Goal: Register for event/course: Sign up to attend an event or enroll in a course

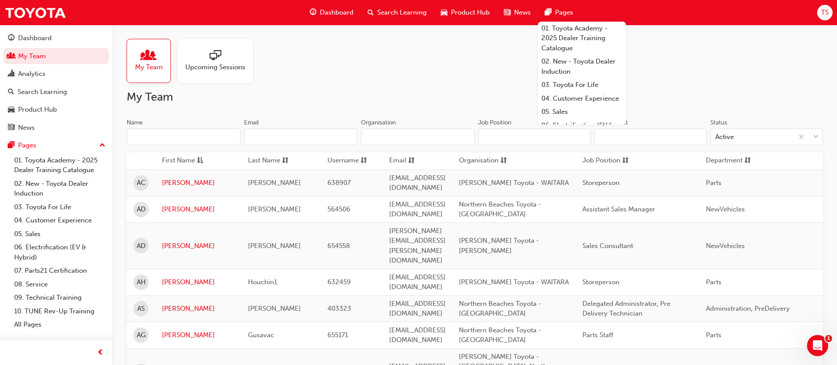
drag, startPoint x: 0, startPoint y: 0, endPoint x: 157, endPoint y: 135, distance: 207.3
click at [156, 135] on input "Name" at bounding box center [184, 136] width 114 height 17
type input "o"
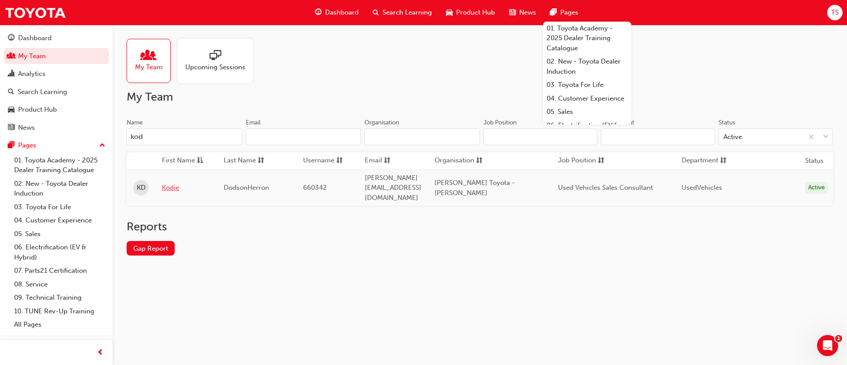
type input "kod"
click at [170, 183] on link "Kodie" at bounding box center [186, 188] width 49 height 10
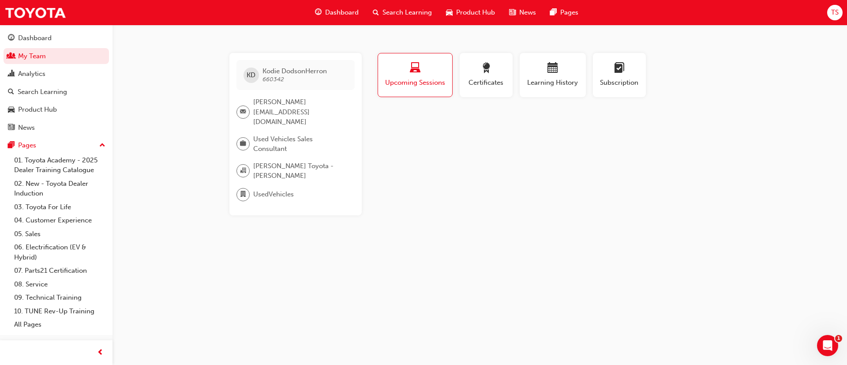
click at [764, 68] on div "[PERSON_NAME] 660342 [EMAIL_ADDRESS][PERSON_NAME][DOMAIN_NAME] Used Vehicles Sa…" at bounding box center [423, 182] width 847 height 365
drag, startPoint x: 254, startPoint y: 101, endPoint x: 281, endPoint y: 112, distance: 29.5
click at [281, 112] on span "[PERSON_NAME][EMAIL_ADDRESS][DOMAIN_NAME]" at bounding box center [300, 112] width 94 height 30
copy span "[PERSON_NAME][EMAIL_ADDRESS][DOMAIN_NAME]"
click at [312, 112] on span "[PERSON_NAME][EMAIL_ADDRESS][DOMAIN_NAME]" at bounding box center [300, 112] width 94 height 30
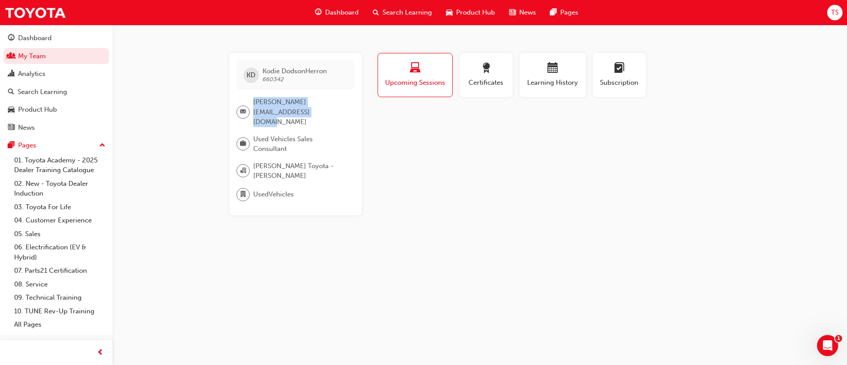
drag, startPoint x: 303, startPoint y: 112, endPoint x: 248, endPoint y: 101, distance: 55.9
click at [248, 101] on div "[PERSON_NAME][EMAIL_ADDRESS][DOMAIN_NAME]" at bounding box center [291, 112] width 111 height 30
copy div "[PERSON_NAME][EMAIL_ADDRESS][DOMAIN_NAME]"
click at [487, 162] on div "Profile Upcoming Sessions Certificates Learning History Subscription [PERSON_NA…" at bounding box center [553, 134] width 355 height 162
click at [413, 15] on span "Search Learning" at bounding box center [406, 12] width 49 height 10
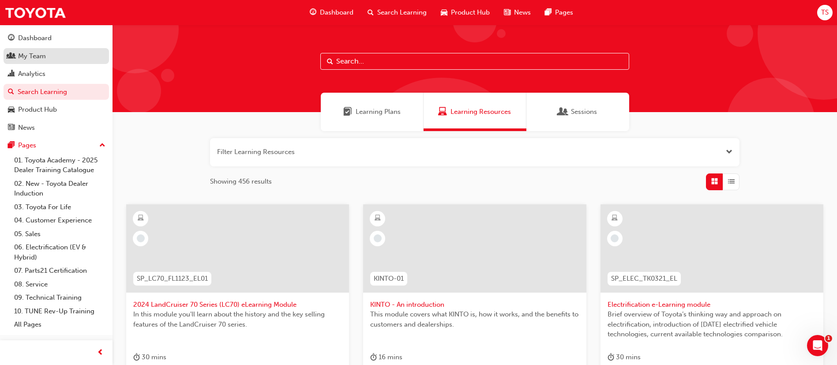
click at [45, 56] on div "My Team" at bounding box center [32, 56] width 28 height 10
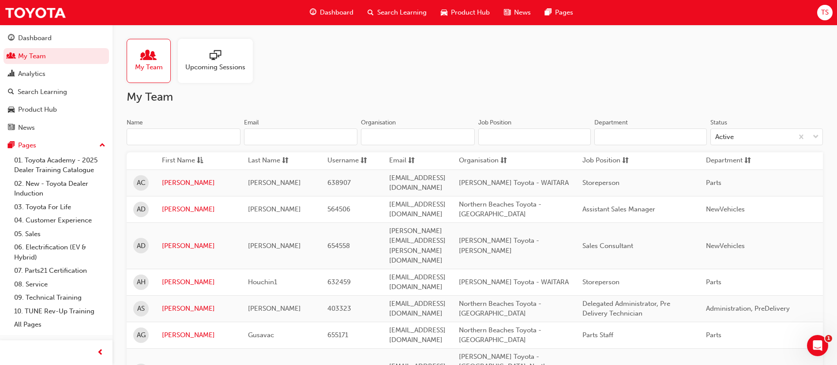
click at [209, 134] on input "Name" at bounding box center [184, 136] width 114 height 17
type input "h"
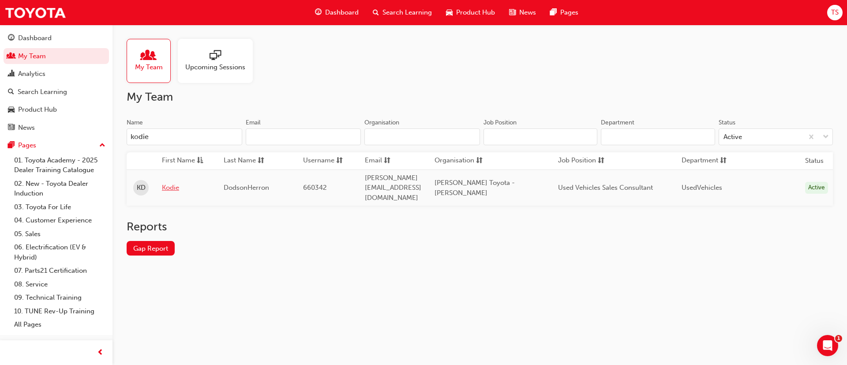
type input "kodie"
click at [170, 183] on link "Kodie" at bounding box center [186, 188] width 49 height 10
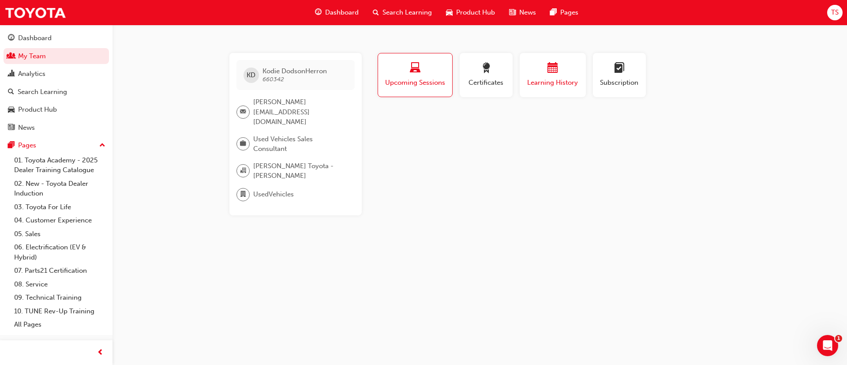
click at [550, 75] on span "calendar-icon" at bounding box center [552, 69] width 11 height 12
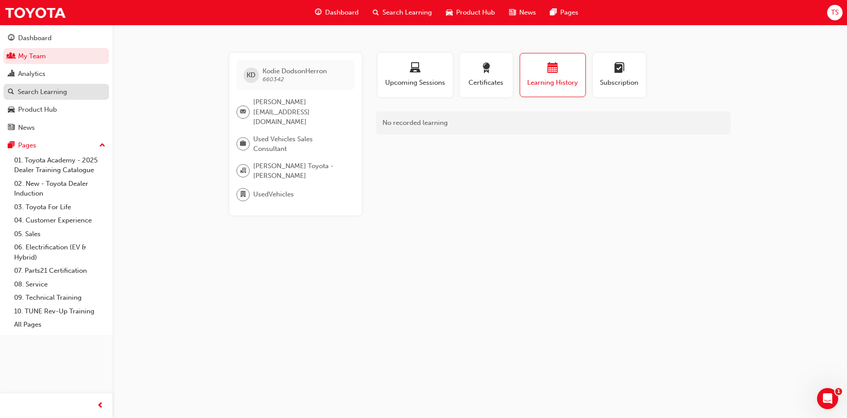
click at [49, 92] on div "Search Learning" at bounding box center [42, 92] width 49 height 10
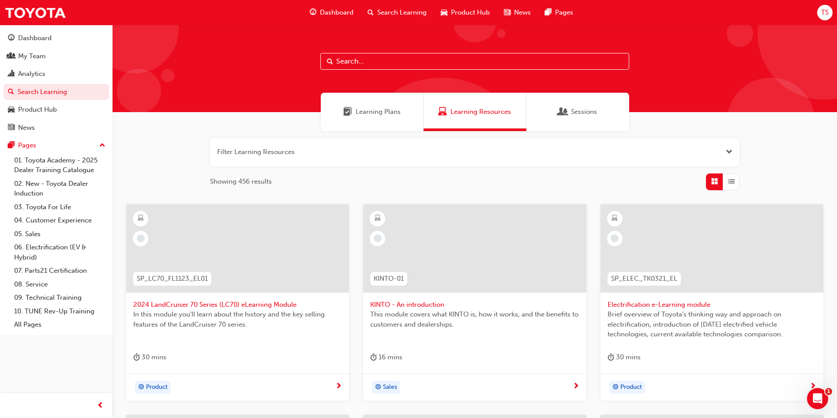
click at [385, 68] on input "text" at bounding box center [474, 61] width 309 height 17
type input "induction"
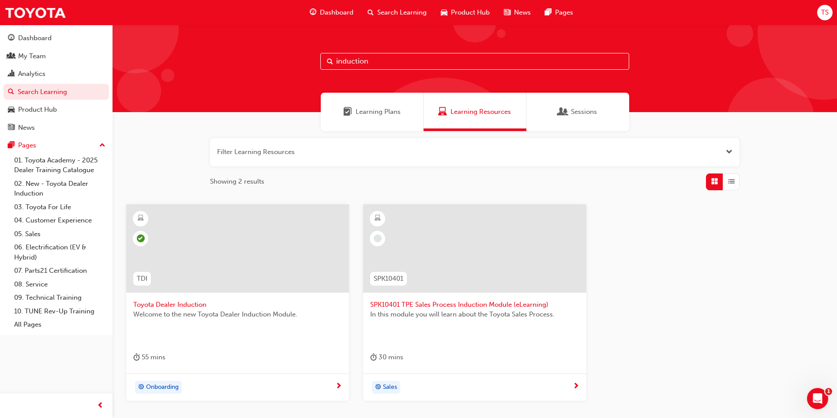
click at [193, 306] on span "Toyota Dealer Induction" at bounding box center [237, 304] width 209 height 10
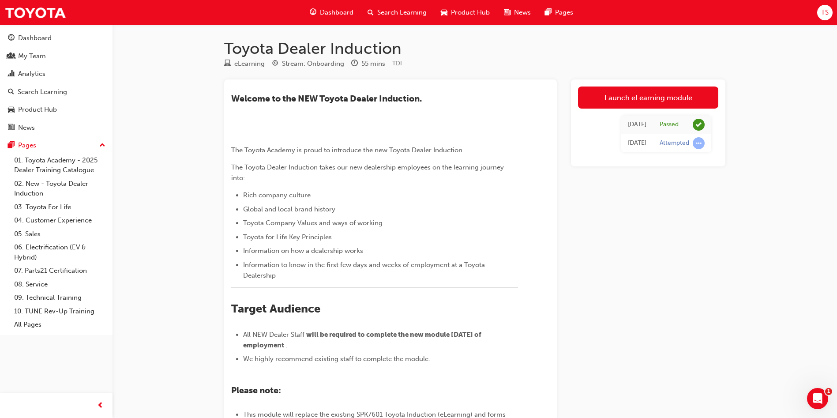
click at [410, 11] on span "Search Learning" at bounding box center [401, 12] width 49 height 10
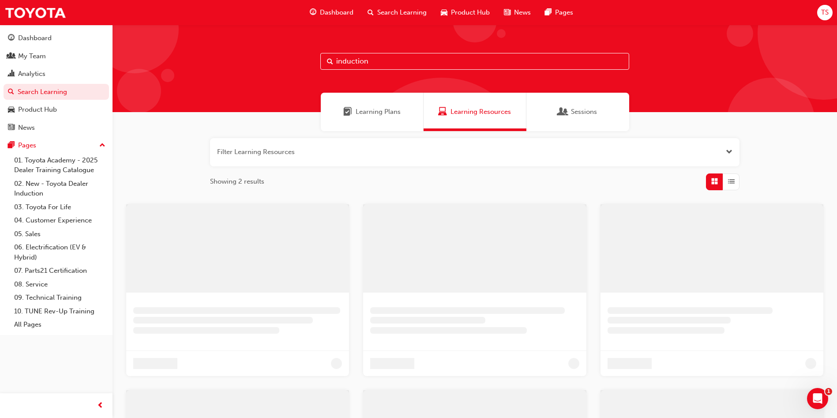
click at [398, 60] on input "induction" at bounding box center [474, 61] width 309 height 17
click at [399, 60] on input "induction" at bounding box center [474, 61] width 309 height 17
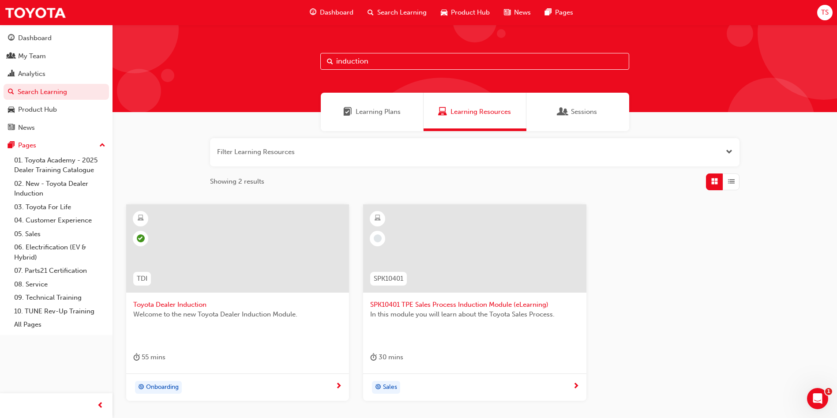
click at [399, 60] on input "induction" at bounding box center [474, 61] width 309 height 17
type input "toyota for life"
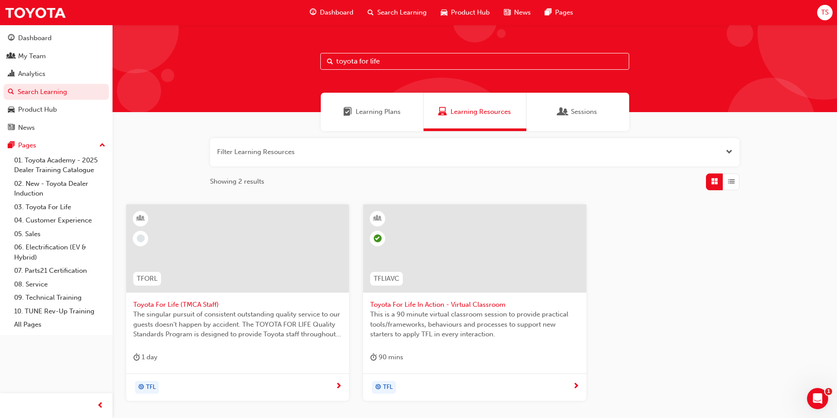
click at [469, 303] on span "Toyota For Life In Action - Virtual Classroom" at bounding box center [474, 304] width 209 height 10
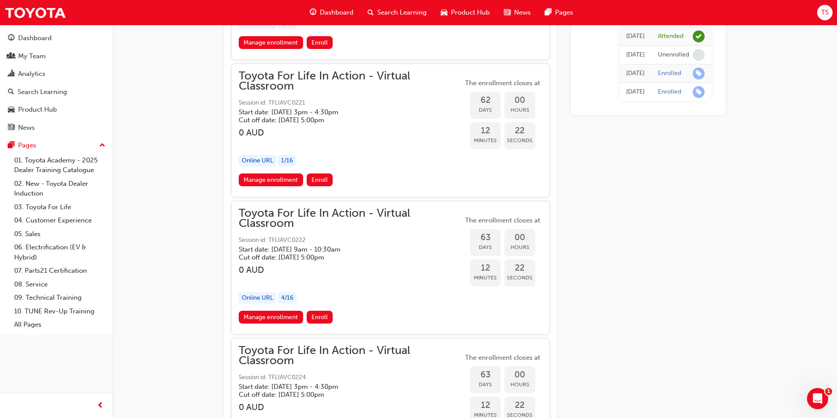
scroll to position [11467, 0]
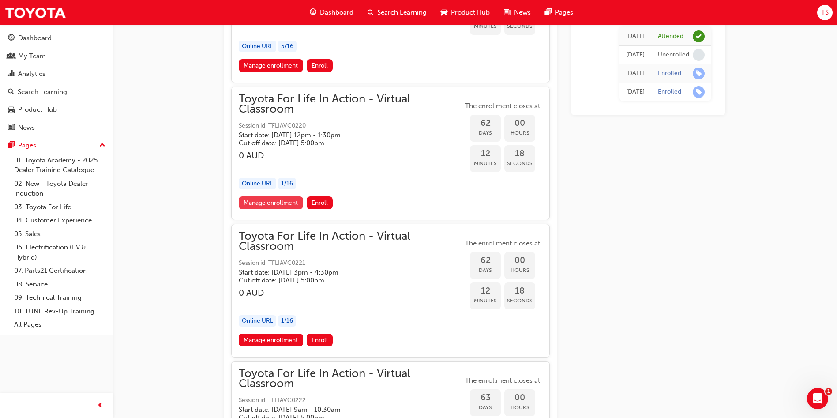
click at [291, 203] on link "Manage enrollment" at bounding box center [271, 202] width 64 height 13
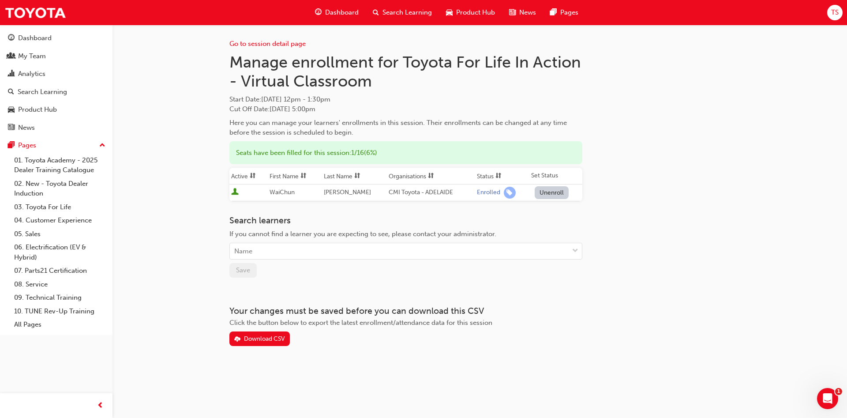
click at [286, 241] on div "Search learners If you cannot find a learner you are expecting to see, please c…" at bounding box center [405, 237] width 353 height 44
click at [287, 252] on div "Name" at bounding box center [399, 250] width 339 height 15
type input "dods"
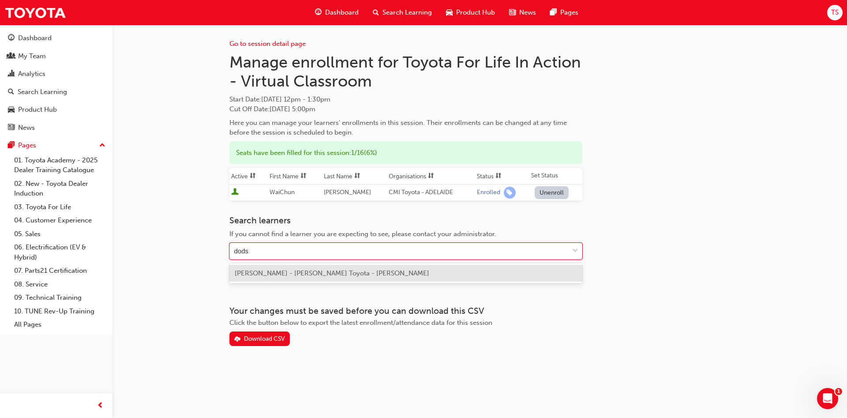
click at [250, 268] on div "[PERSON_NAME] - [PERSON_NAME] Toyota - [PERSON_NAME]" at bounding box center [405, 273] width 353 height 17
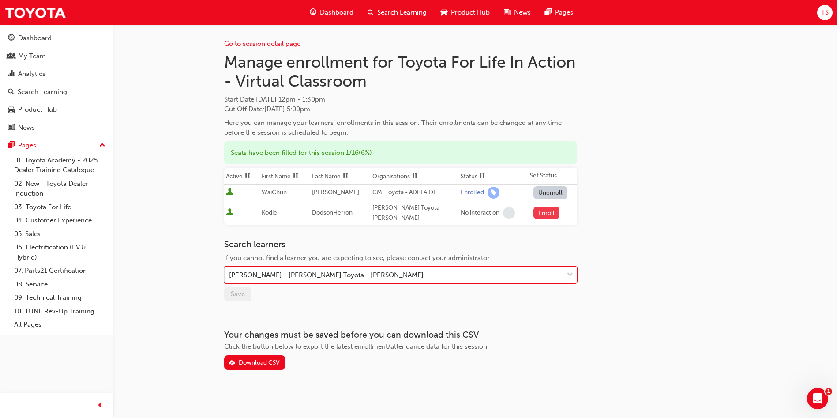
click at [539, 212] on button "Enroll" at bounding box center [546, 212] width 26 height 13
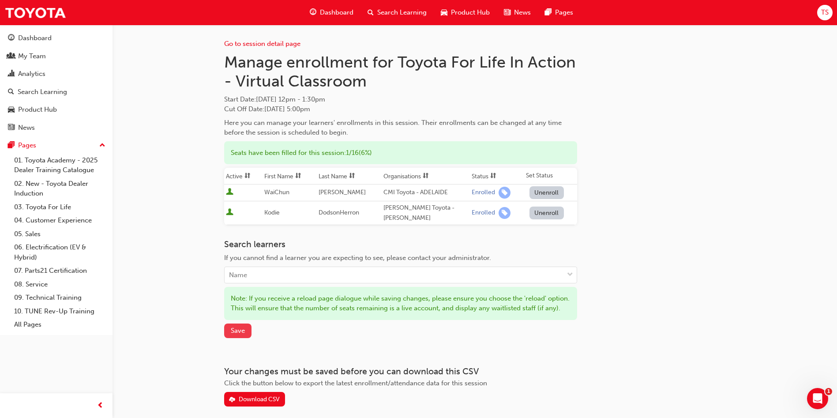
click at [240, 334] on span "Save" at bounding box center [238, 330] width 14 height 8
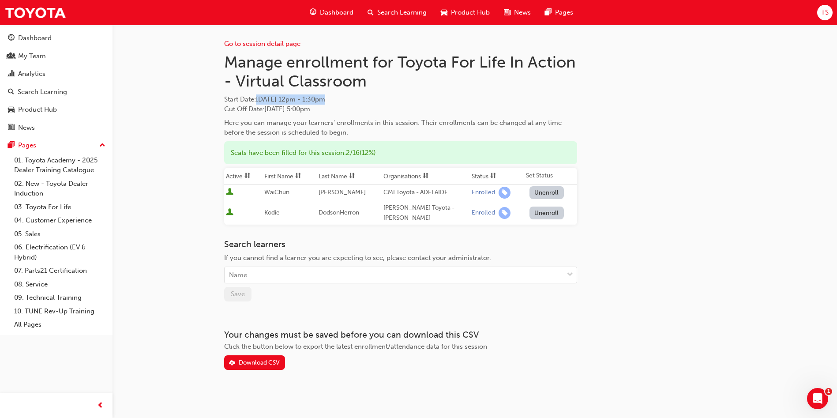
drag, startPoint x: 359, startPoint y: 101, endPoint x: 259, endPoint y: 101, distance: 99.7
click at [259, 101] on span "Start Date : [DATE] 12pm - 1:30pm" at bounding box center [400, 99] width 353 height 10
copy span "[DATE] 12pm - 1:30pm"
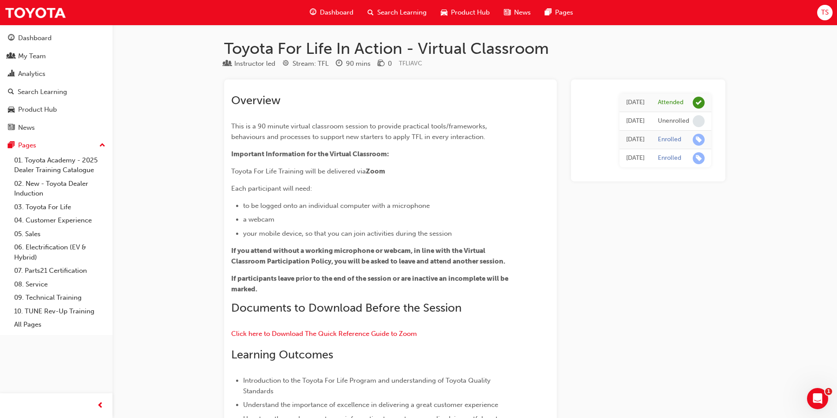
scroll to position [11467, 0]
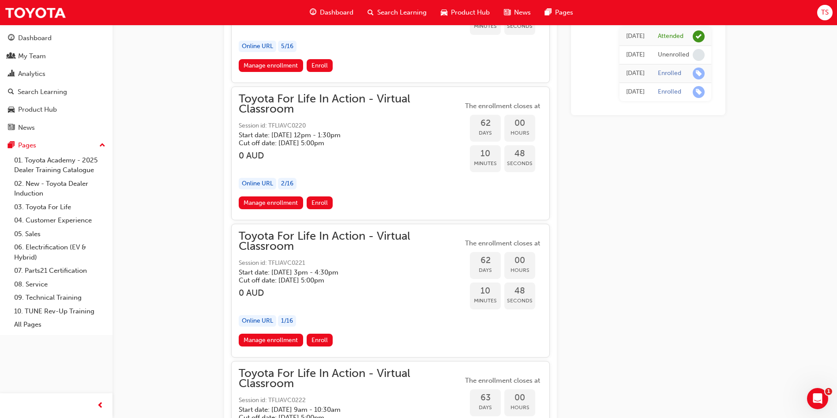
click at [378, 159] on h3 "0 AUD" at bounding box center [351, 155] width 224 height 10
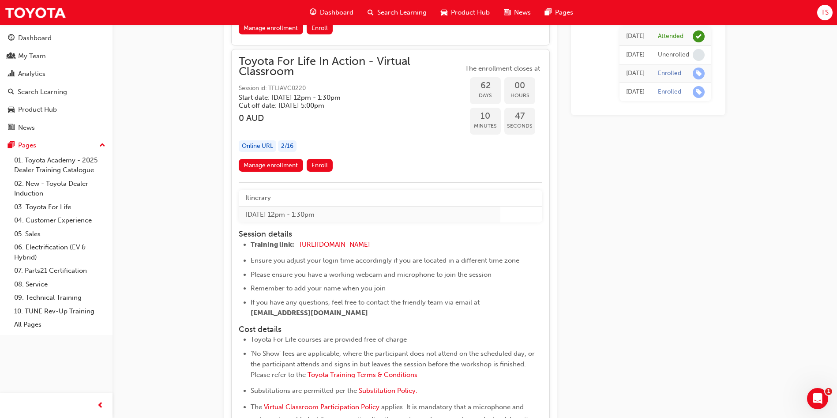
scroll to position [11533, 0]
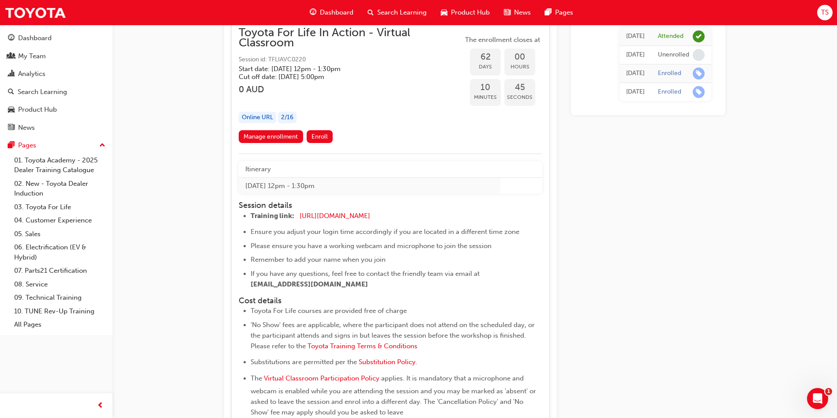
drag, startPoint x: 237, startPoint y: 205, endPoint x: 435, endPoint y: 282, distance: 212.6
click at [435, 282] on div "Toyota For Life In Action - Virtual Classroom Session id: TFLIAVC0220 Start dat…" at bounding box center [390, 241] width 318 height 442
copy div "Session details Training link: [URL][DOMAIN_NAME] ​ Ensure you adjust your logi…"
drag, startPoint x: 215, startPoint y: 101, endPoint x: 209, endPoint y: 84, distance: 17.3
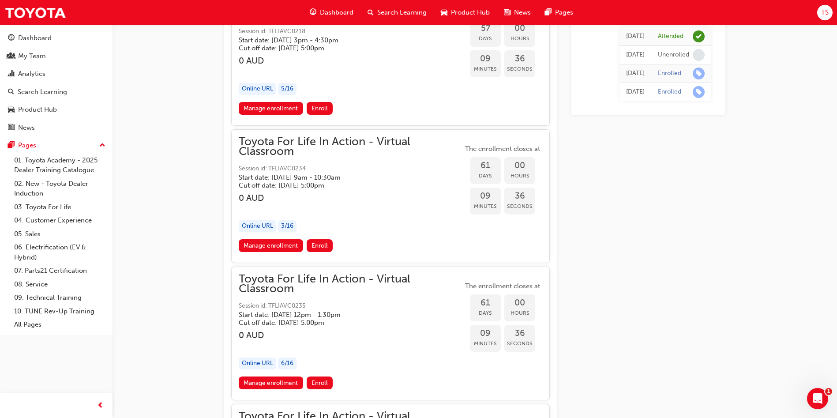
scroll to position [10872, 0]
